Goal: Browse casually

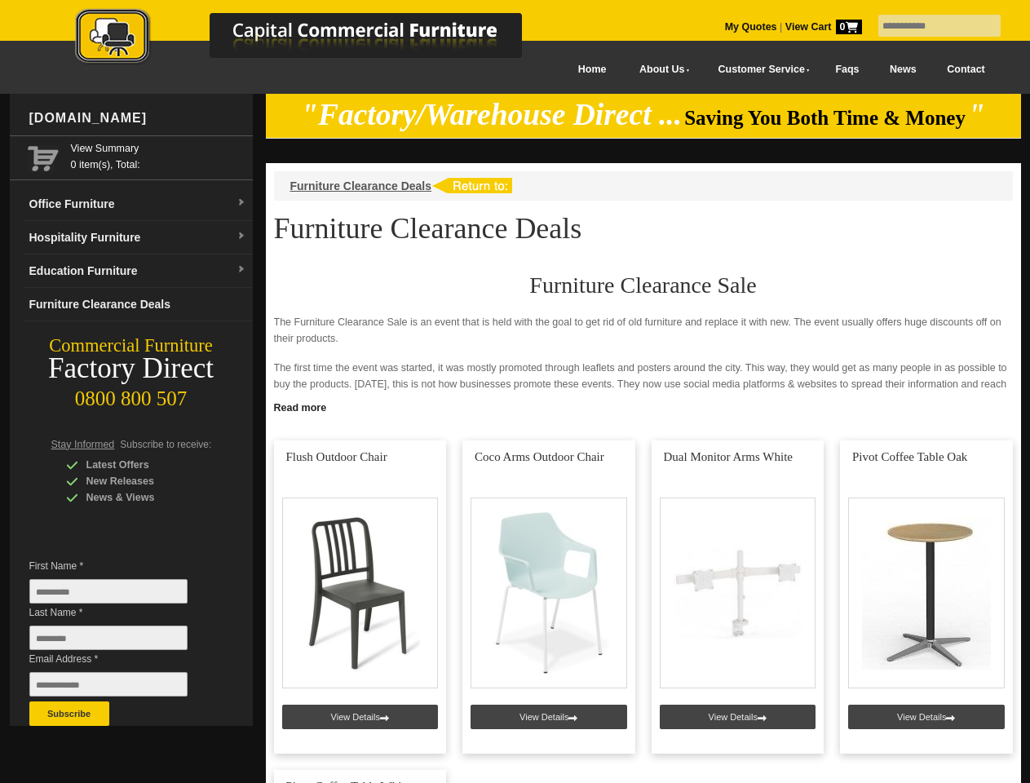
click at [929, 26] on input "text" at bounding box center [939, 26] width 122 height 22
click at [121, 642] on input "Last Name *" at bounding box center [108, 637] width 158 height 24
click at [69, 713] on button "Subscribe" at bounding box center [69, 713] width 80 height 24
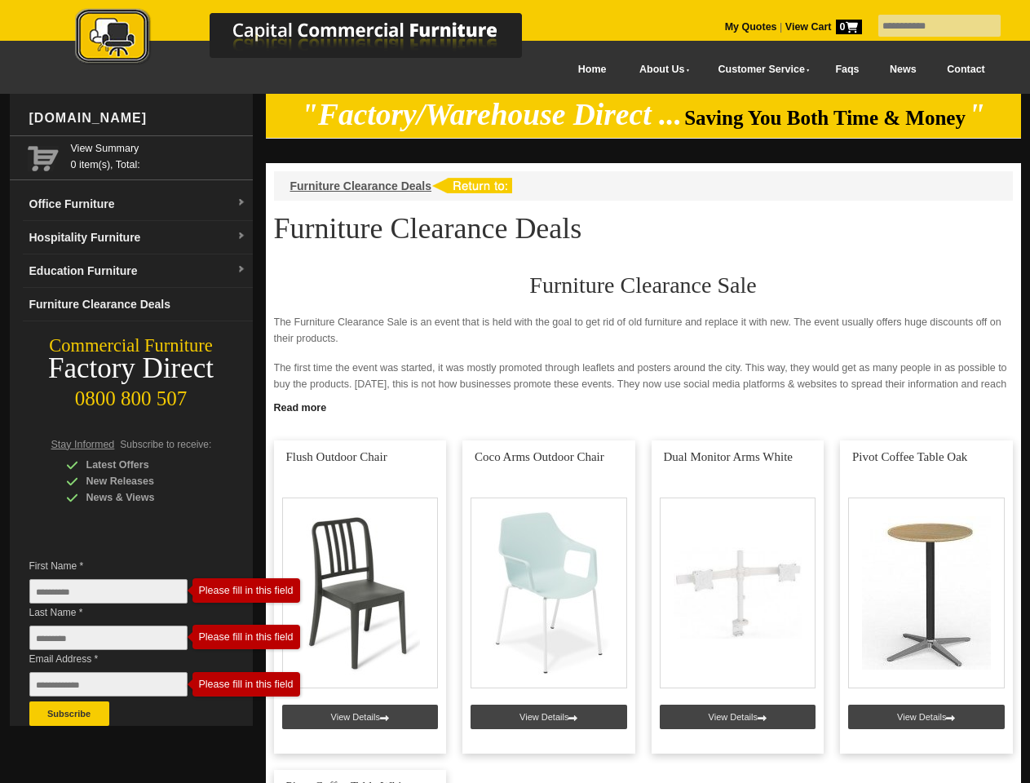
click at [643, 406] on link "Read more" at bounding box center [643, 405] width 755 height 20
